Goal: Information Seeking & Learning: Learn about a topic

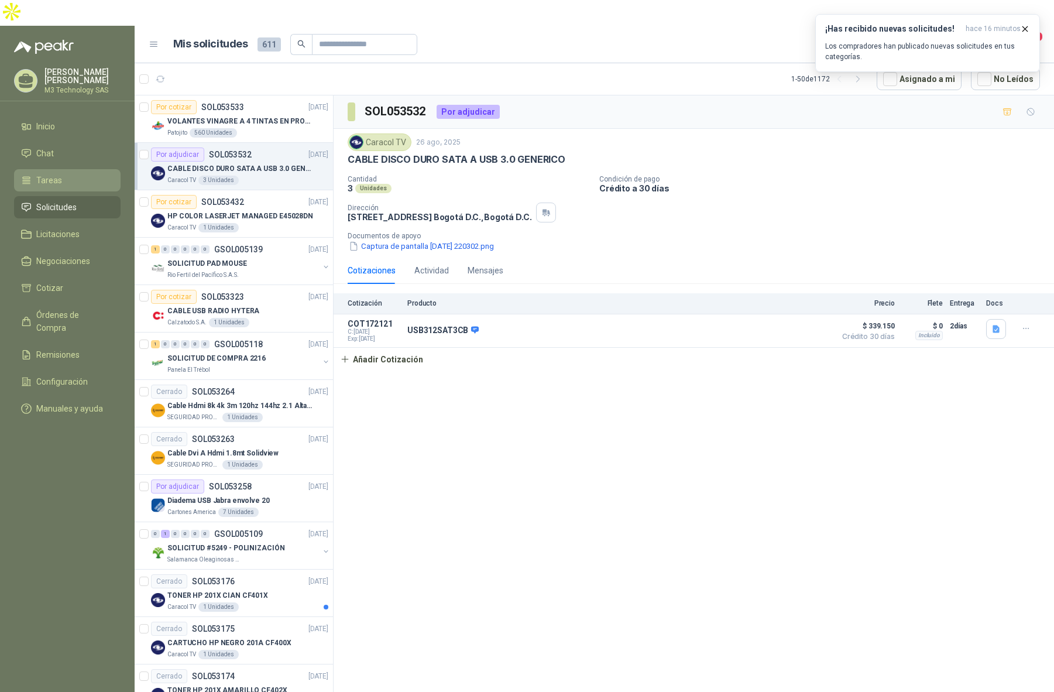
click at [40, 174] on span "Tareas" at bounding box center [49, 180] width 26 height 13
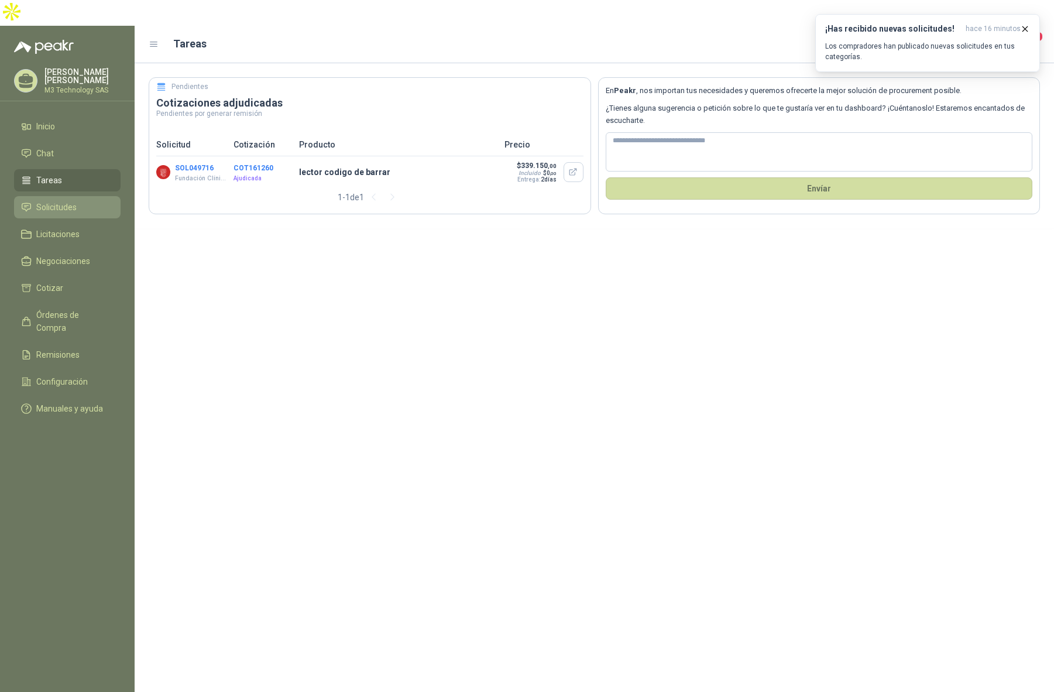
click at [63, 201] on span "Solicitudes" at bounding box center [56, 207] width 40 height 13
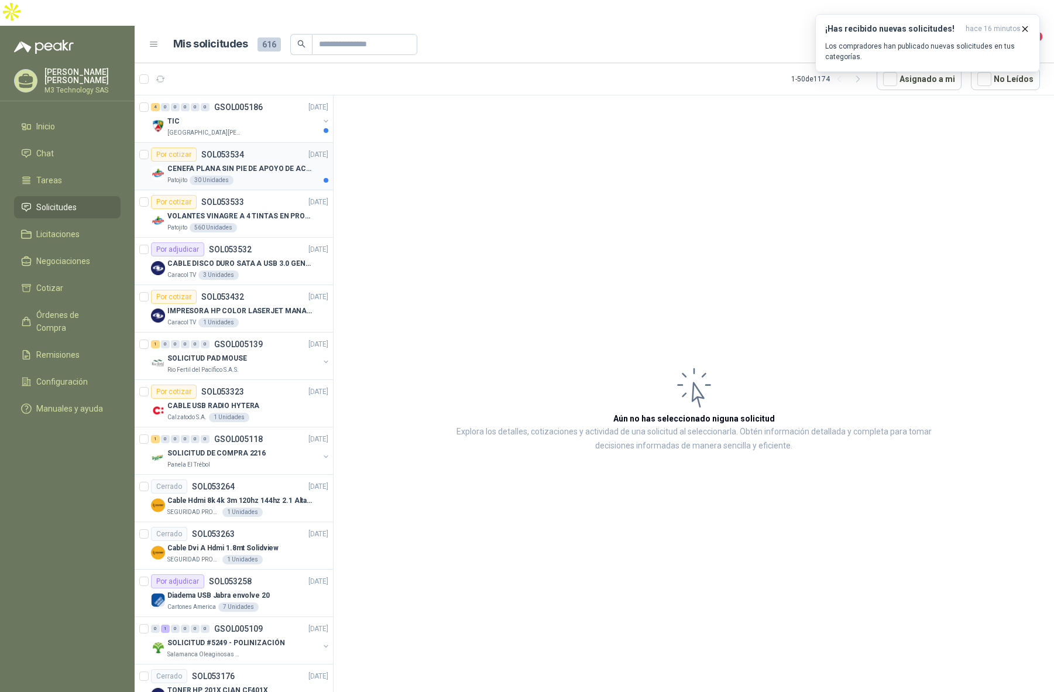
click at [268, 176] on div "Patojito 30 Unidades" at bounding box center [247, 180] width 161 height 9
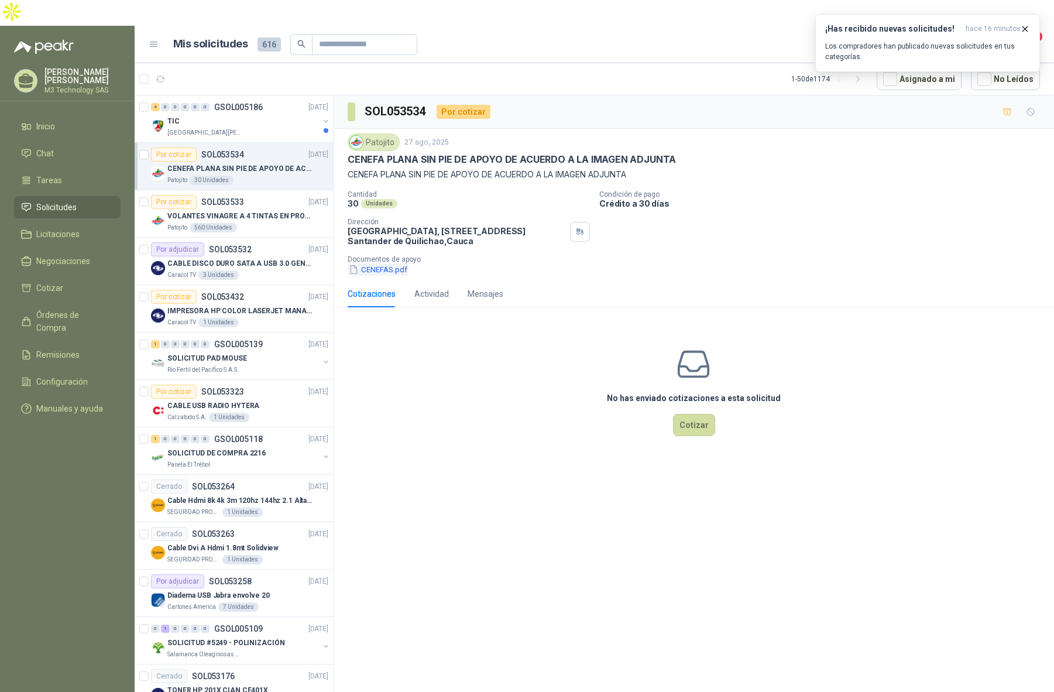
click at [379, 263] on button "CENEFAS.pdf" at bounding box center [378, 269] width 61 height 12
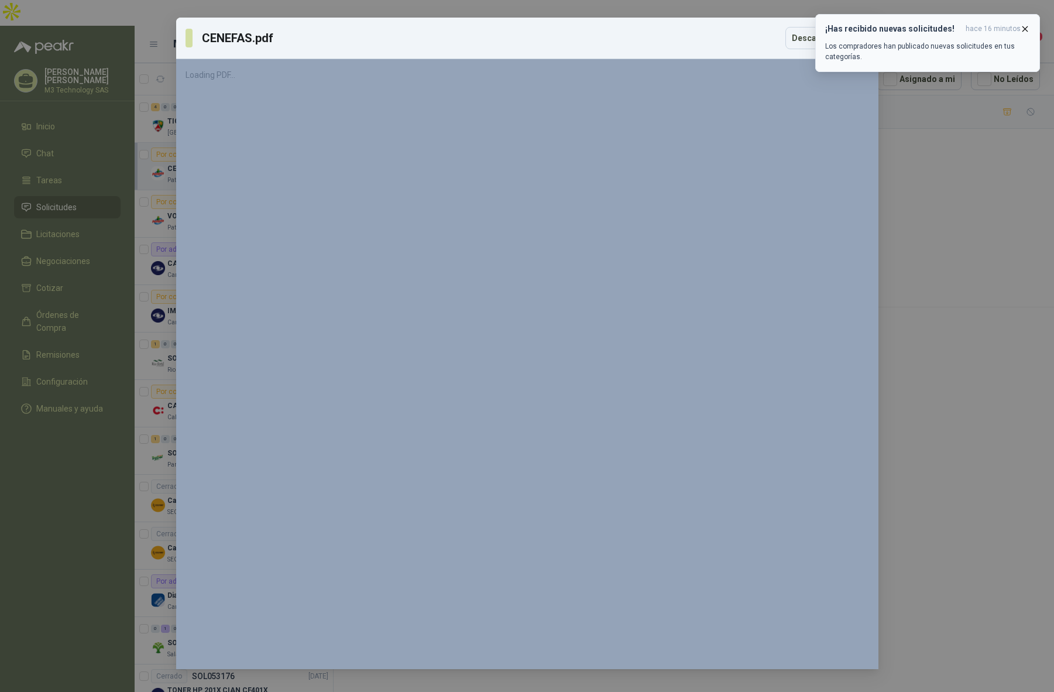
click at [1026, 28] on icon "button" at bounding box center [1025, 29] width 10 height 10
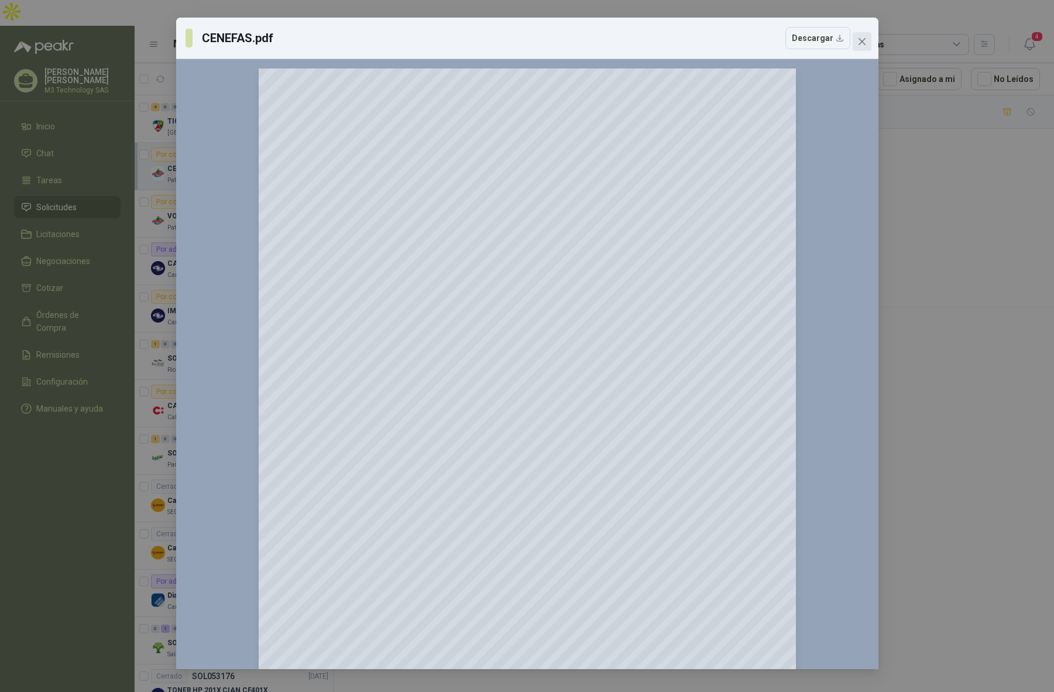
click at [862, 41] on icon "close" at bounding box center [861, 41] width 7 height 7
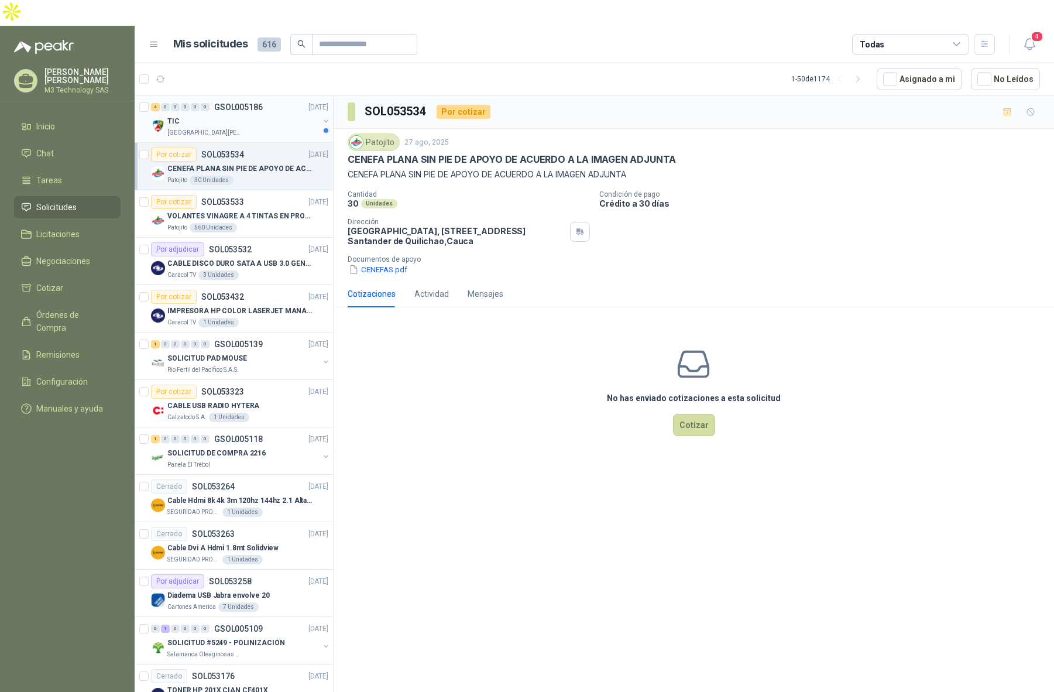
click at [257, 114] on div "TIC" at bounding box center [243, 121] width 152 height 14
click at [881, 408] on div "No has enviado cotizaciones a esta solicitud Cotizar" at bounding box center [694, 391] width 721 height 149
click at [246, 114] on div "TIC" at bounding box center [243, 121] width 152 height 14
click at [186, 114] on div "TIC" at bounding box center [243, 121] width 152 height 14
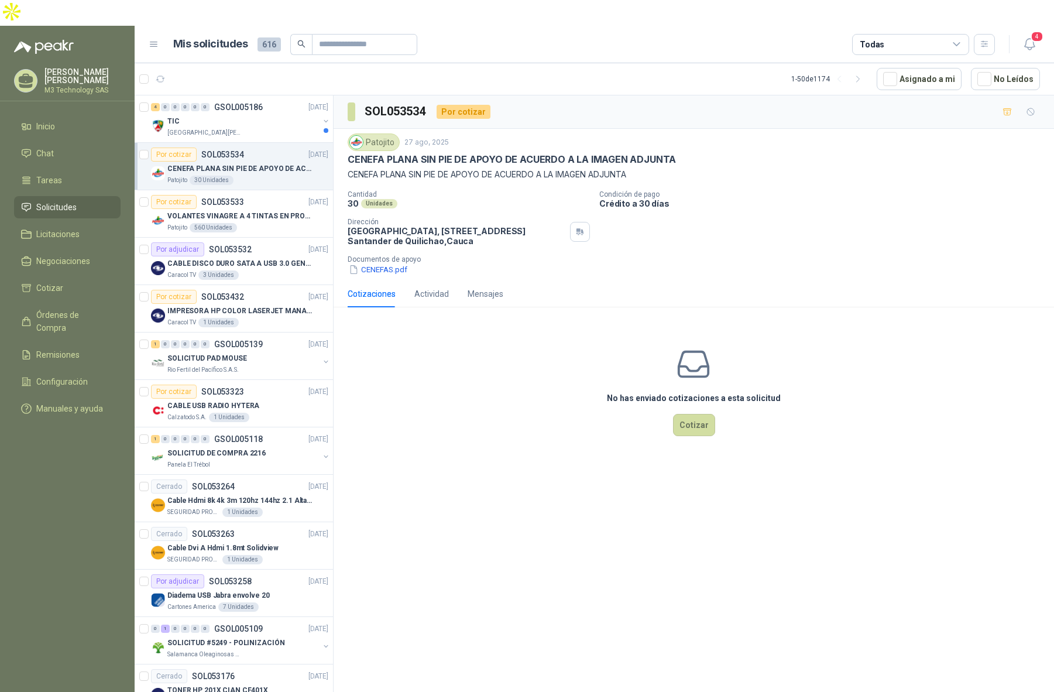
click at [653, 578] on div "SOL053534 Por cotizar Patojito [DATE] CENEFA PLANA SIN PIE DE APOYO DE ACUERDO …" at bounding box center [694, 408] width 721 height 626
click at [53, 174] on span "Tareas" at bounding box center [49, 180] width 26 height 13
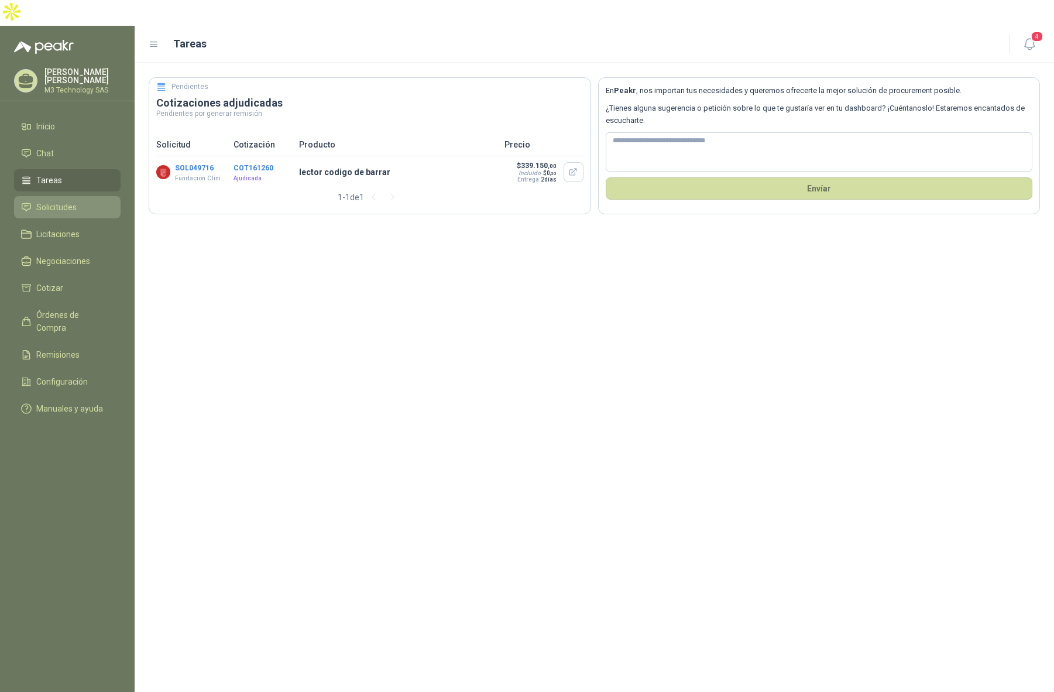
click at [65, 201] on span "Solicitudes" at bounding box center [56, 207] width 40 height 13
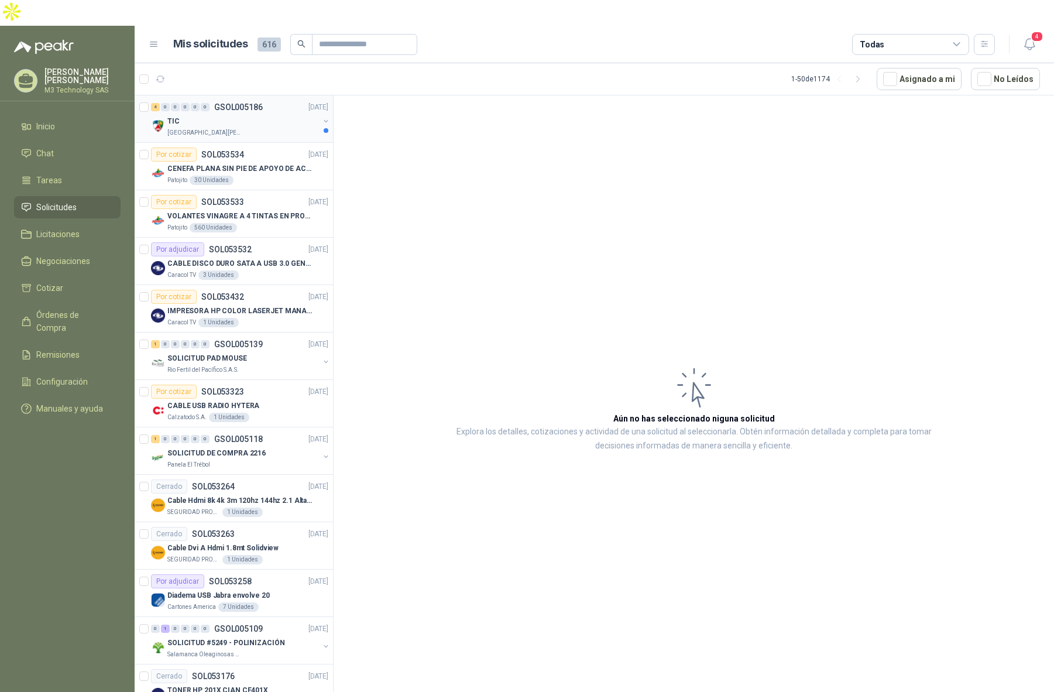
click at [258, 114] on div "TIC" at bounding box center [243, 121] width 152 height 14
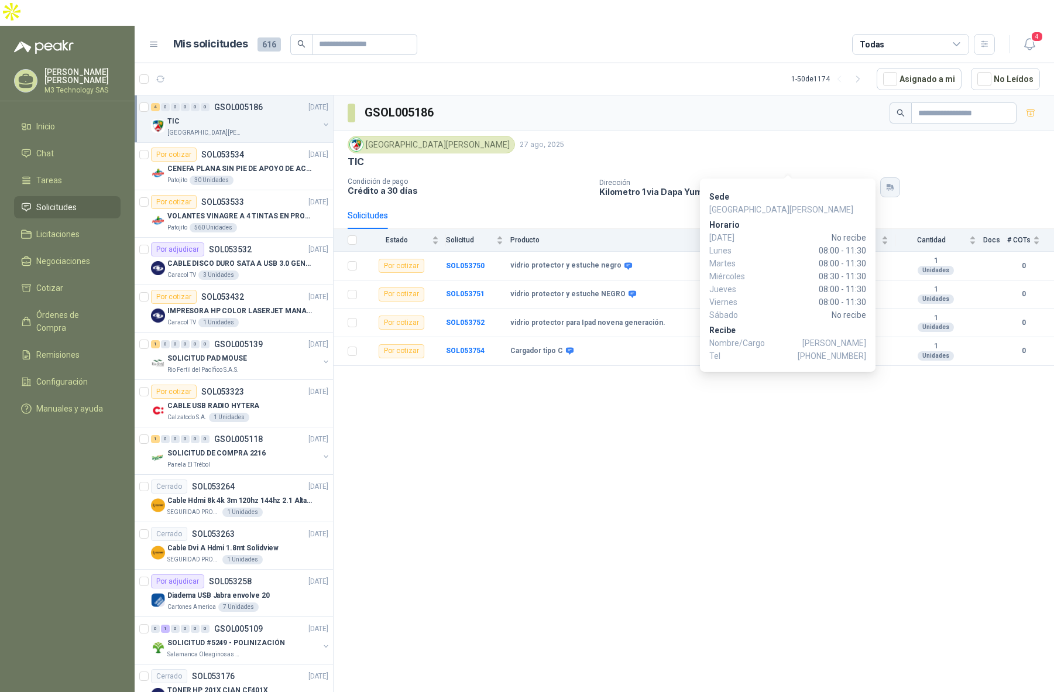
click at [887, 184] on icon "button" at bounding box center [889, 186] width 4 height 4
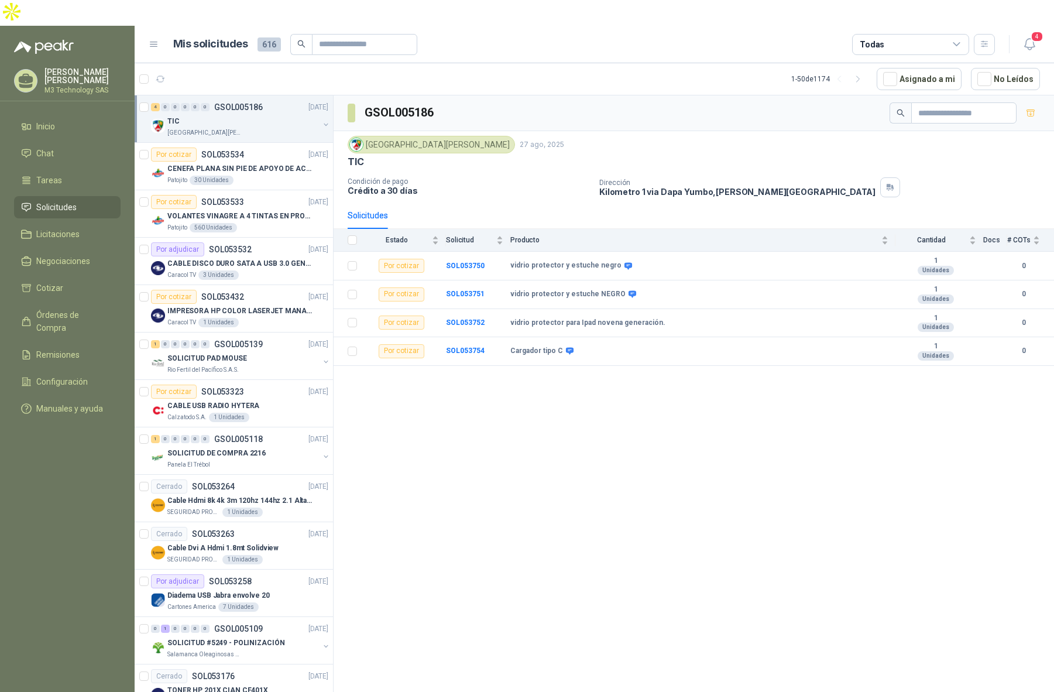
click at [591, 526] on div "GSOL005186 [GEOGRAPHIC_DATA][PERSON_NAME] [DATE] TIC Condición de pago Crédito …" at bounding box center [694, 408] width 721 height 626
